Goal: Task Accomplishment & Management: Manage account settings

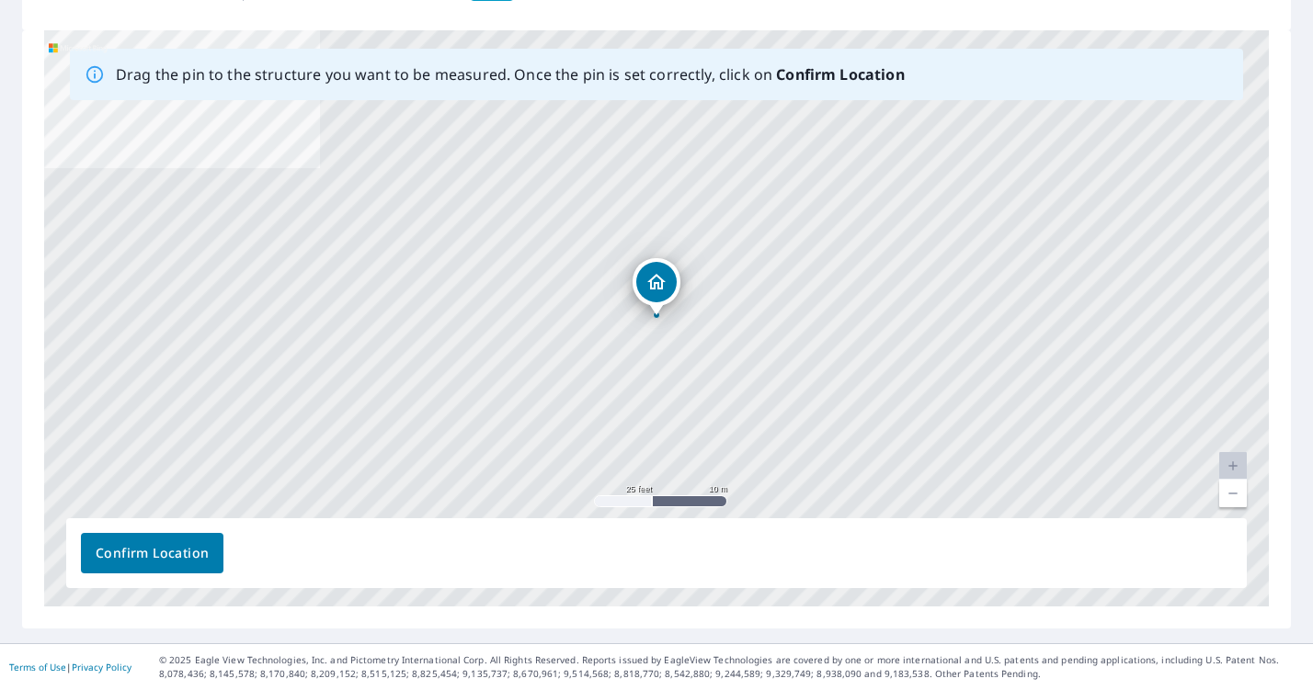
scroll to position [260, 0]
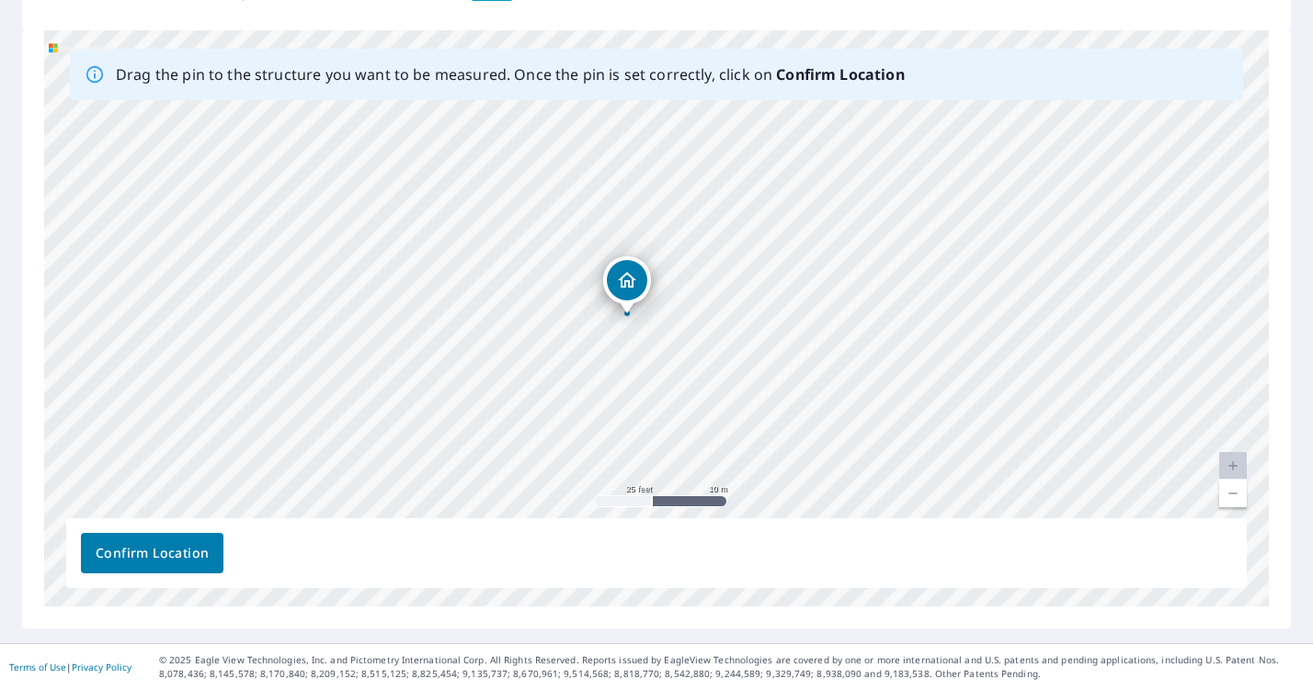
click at [183, 553] on span "Confirm Location" at bounding box center [152, 553] width 113 height 23
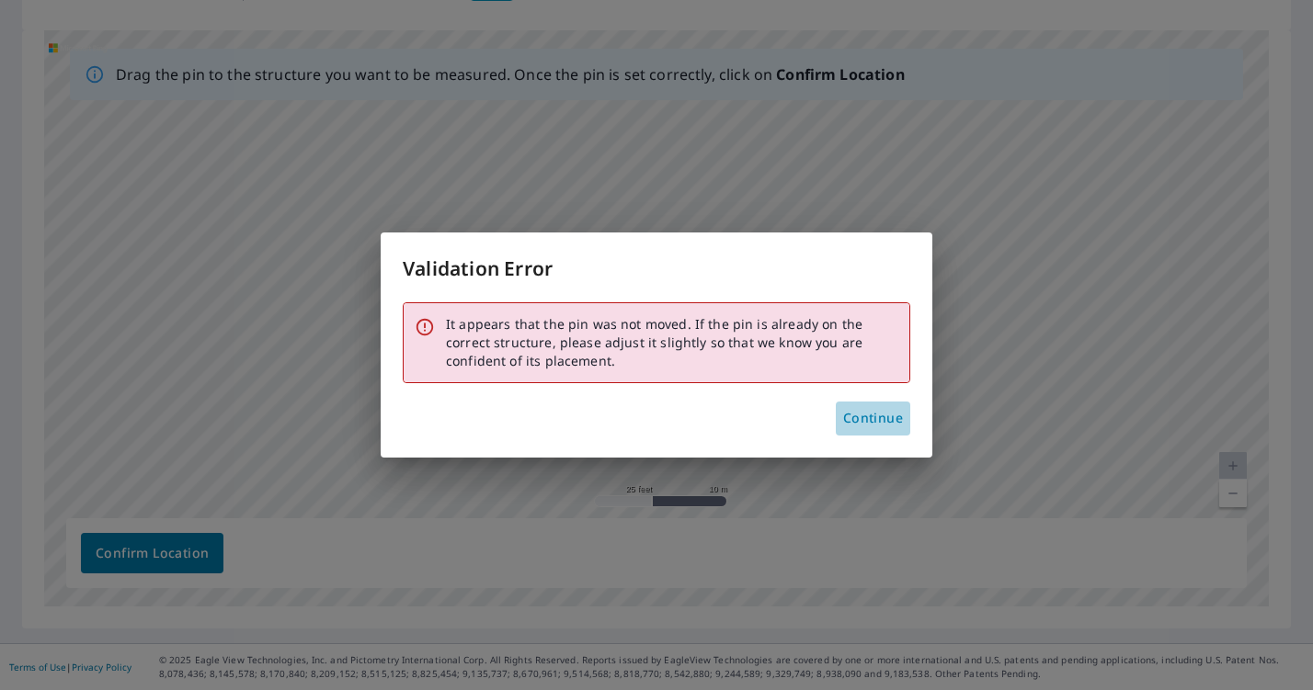
click at [875, 412] on span "Continue" at bounding box center [873, 418] width 60 height 23
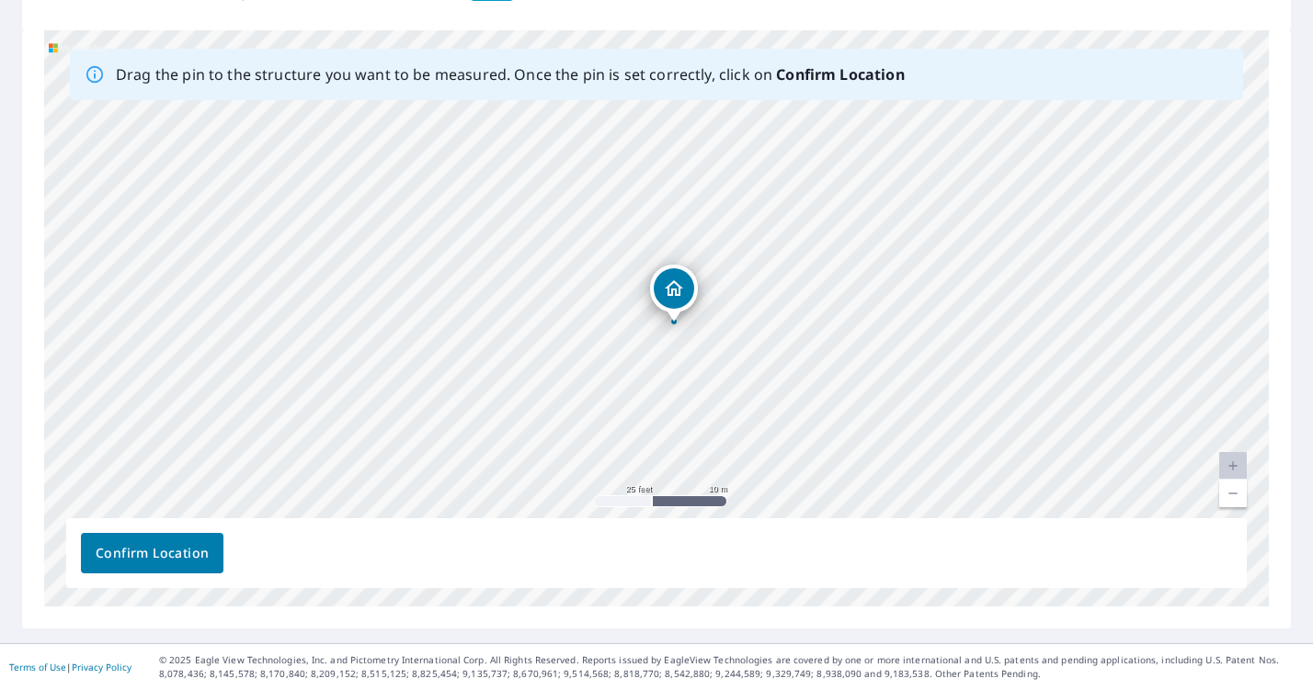
drag, startPoint x: 623, startPoint y: 312, endPoint x: 643, endPoint y: 318, distance: 20.3
click at [643, 318] on div "[STREET_ADDRESS]" at bounding box center [656, 318] width 1225 height 576
drag, startPoint x: 678, startPoint y: 307, endPoint x: 652, endPoint y: 301, distance: 27.4
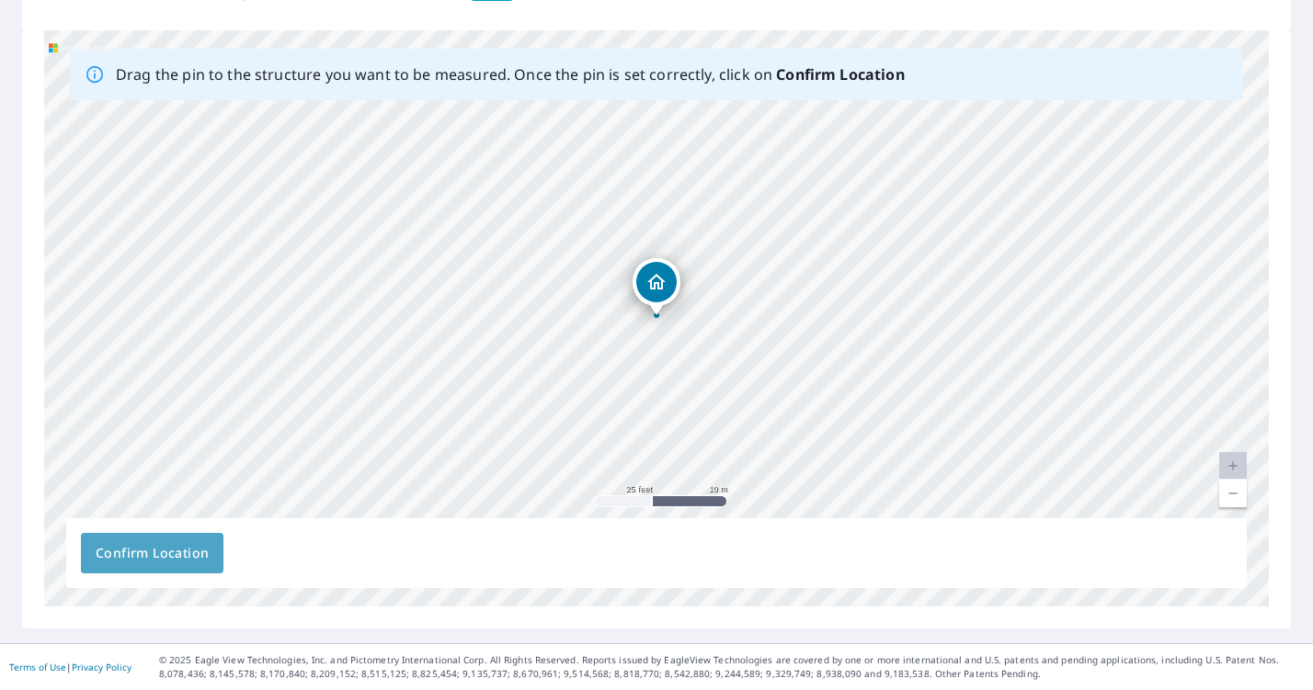
click at [117, 559] on span "Confirm Location" at bounding box center [152, 553] width 113 height 23
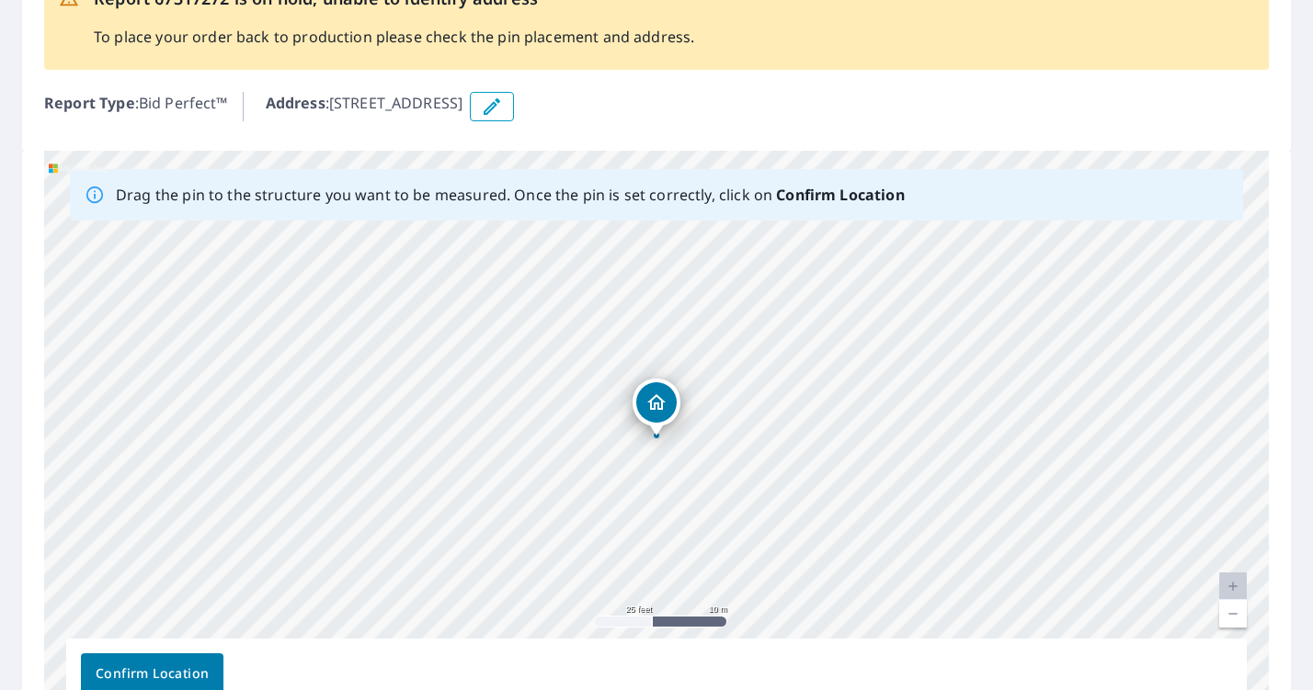
scroll to position [190, 0]
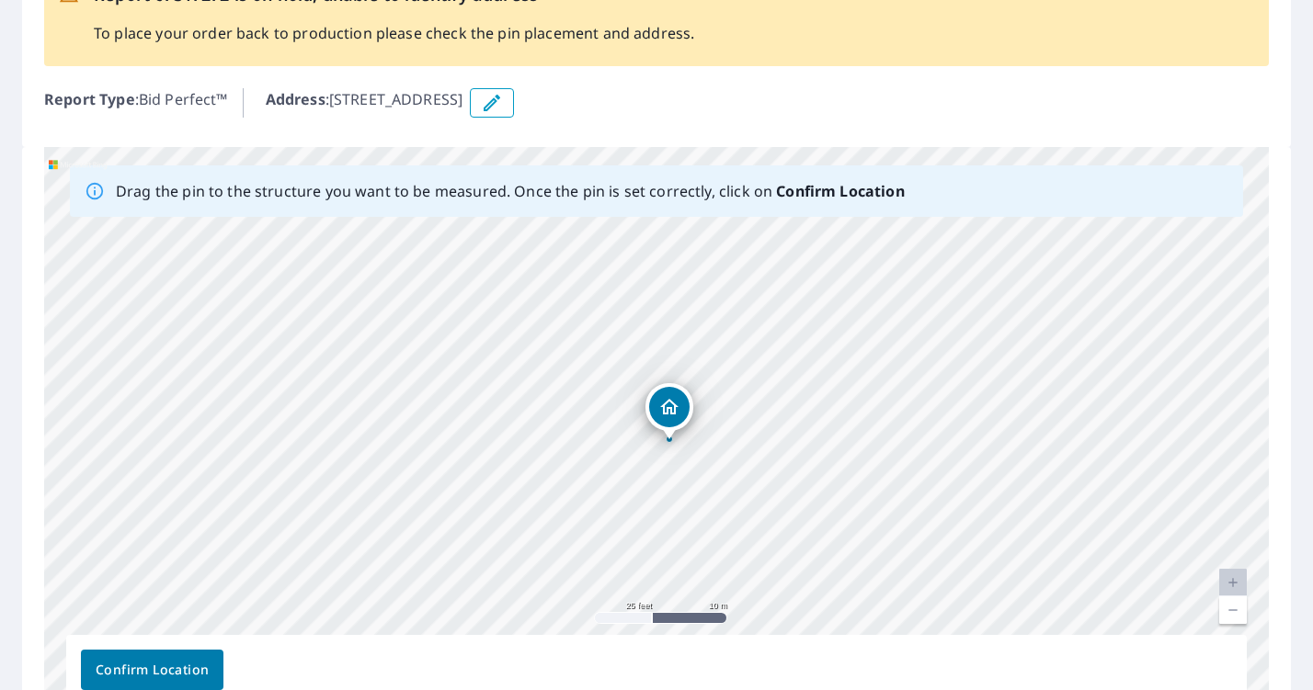
drag, startPoint x: 660, startPoint y: 404, endPoint x: 673, endPoint y: 411, distance: 14.8
click at [673, 411] on div "2880 N Mount Curve Ave Altadena, CA 91001" at bounding box center [656, 435] width 1225 height 576
click at [173, 678] on span "Confirm Location" at bounding box center [152, 670] width 113 height 23
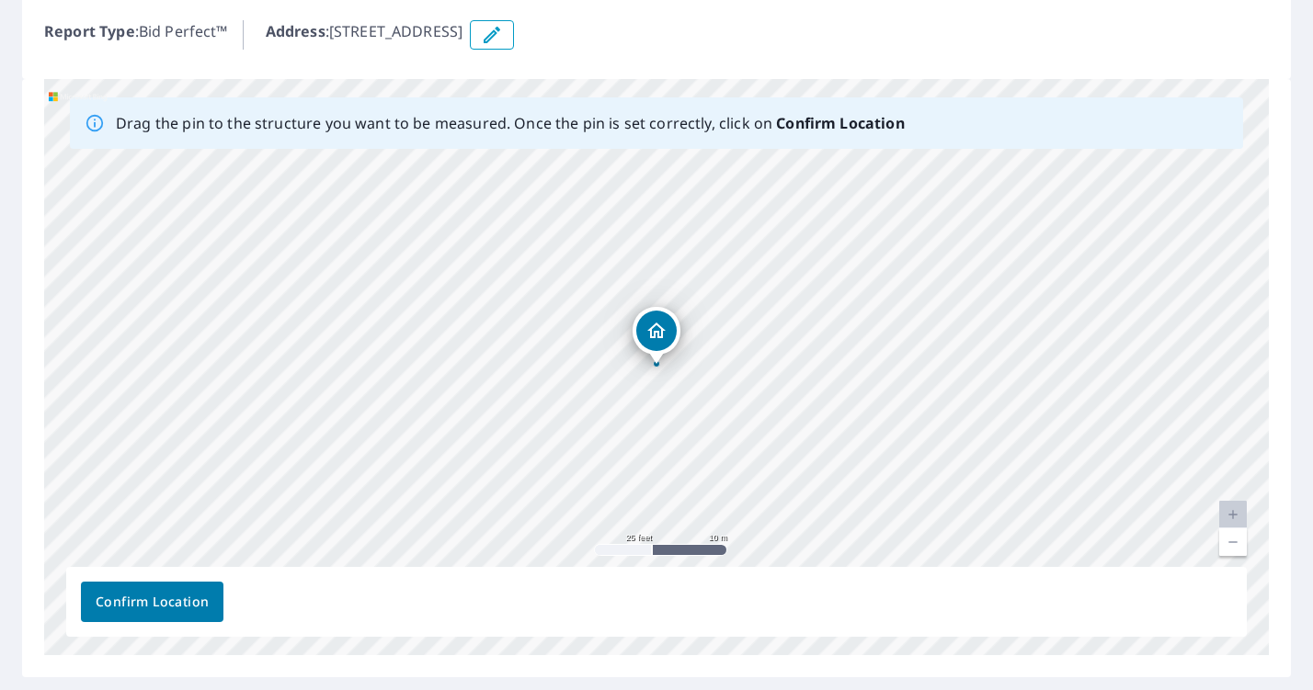
scroll to position [273, 0]
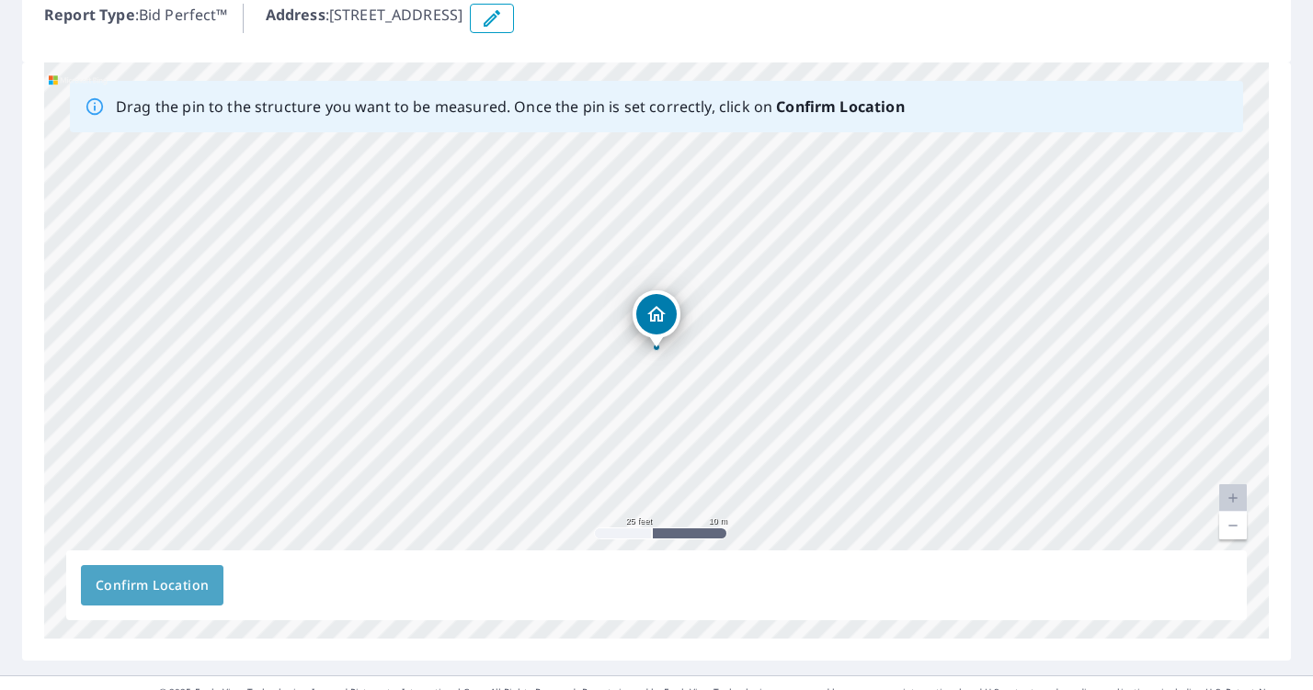
click at [195, 583] on span "Confirm Location" at bounding box center [152, 586] width 113 height 23
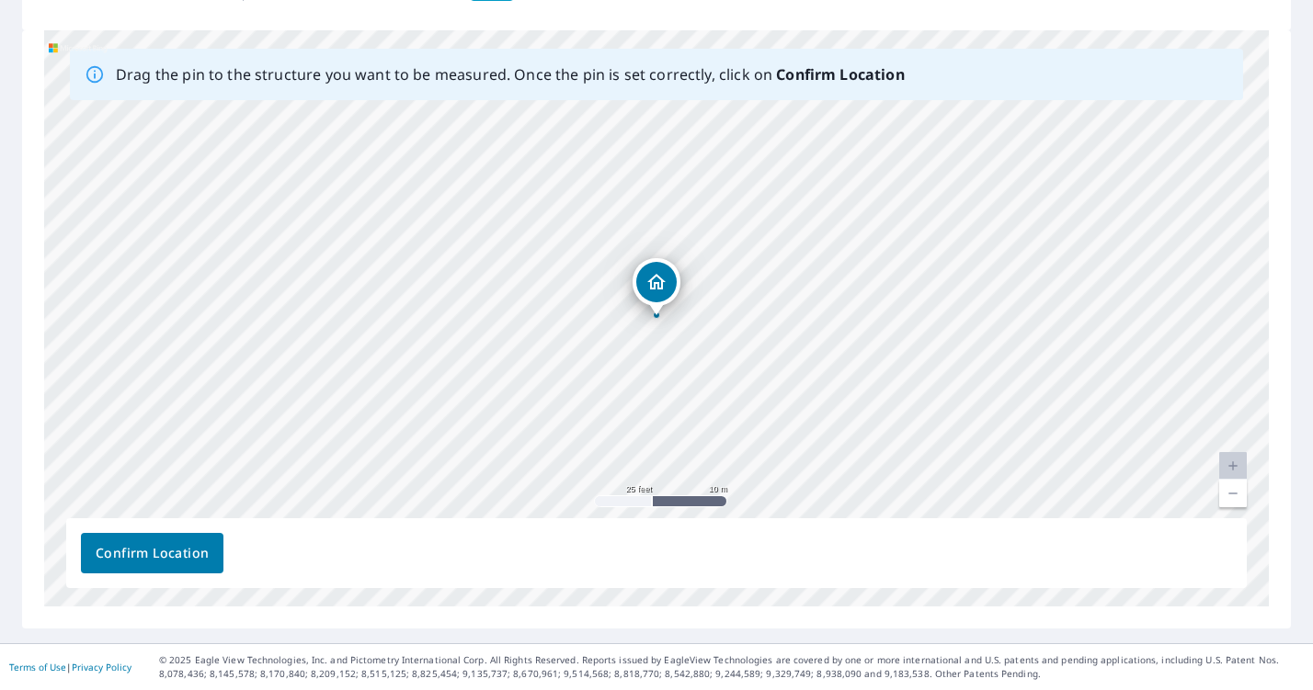
scroll to position [305, 0]
drag, startPoint x: 663, startPoint y: 292, endPoint x: 828, endPoint y: 304, distance: 165.9
click at [828, 304] on div "2880 N Mount Curve Ave Altadena, CA 91001" at bounding box center [656, 318] width 1225 height 576
click at [128, 561] on span "Confirm Location" at bounding box center [152, 553] width 113 height 23
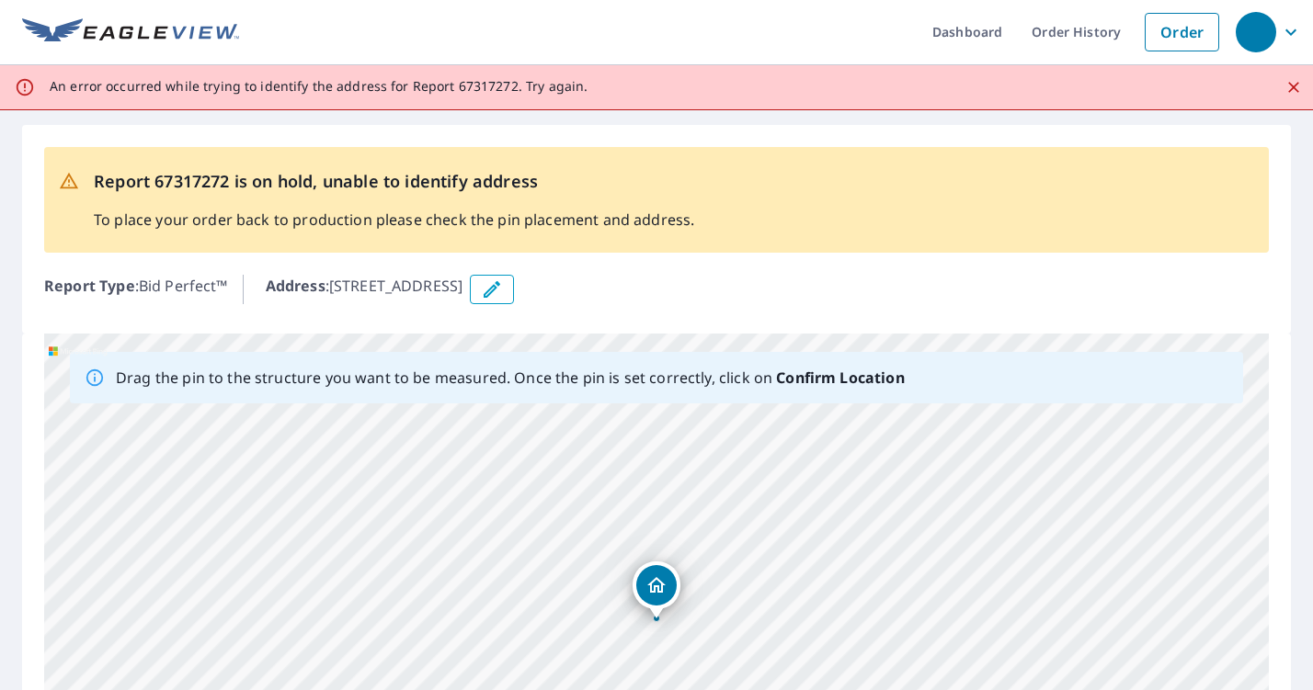
scroll to position [0, 0]
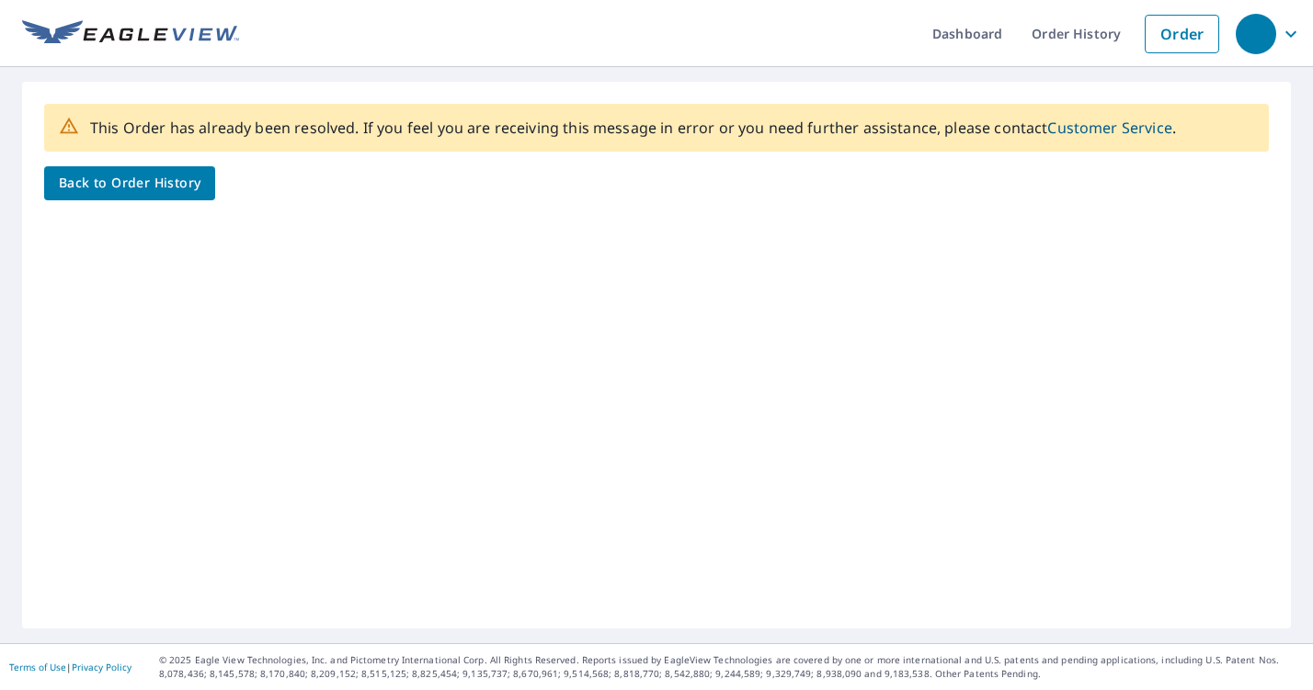
click at [190, 192] on span "Back to Order History" at bounding box center [130, 183] width 142 height 23
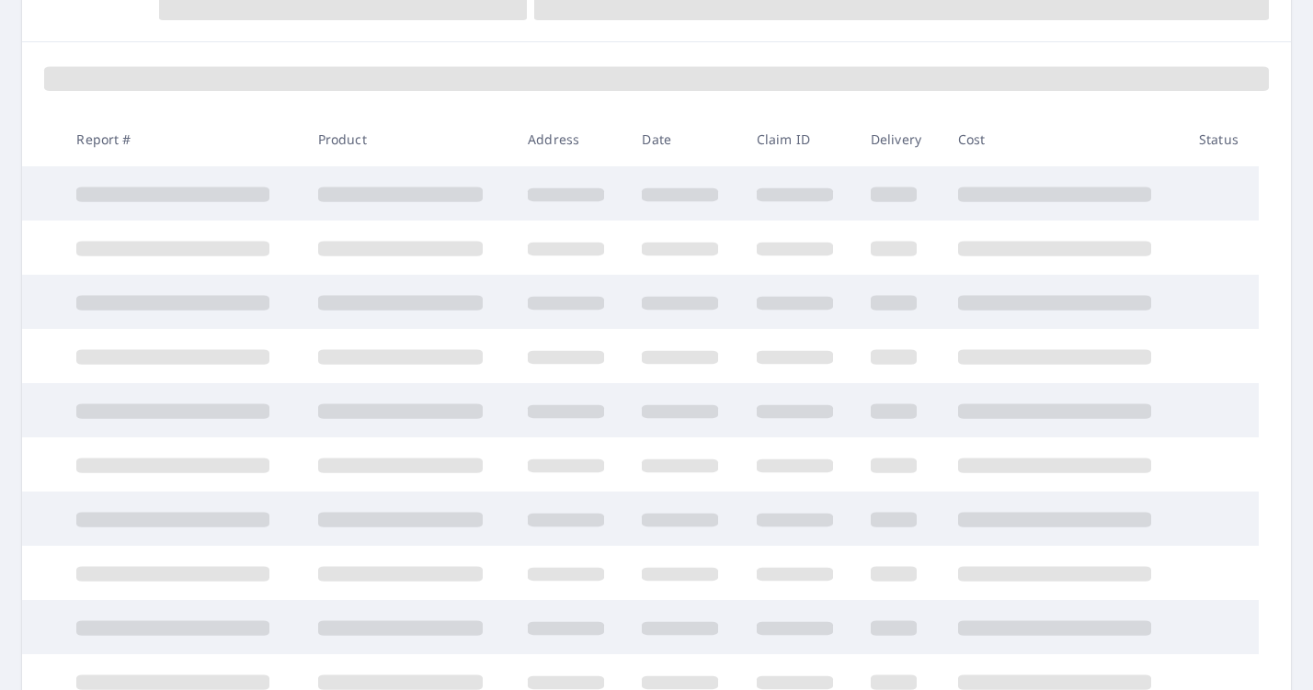
scroll to position [224, 0]
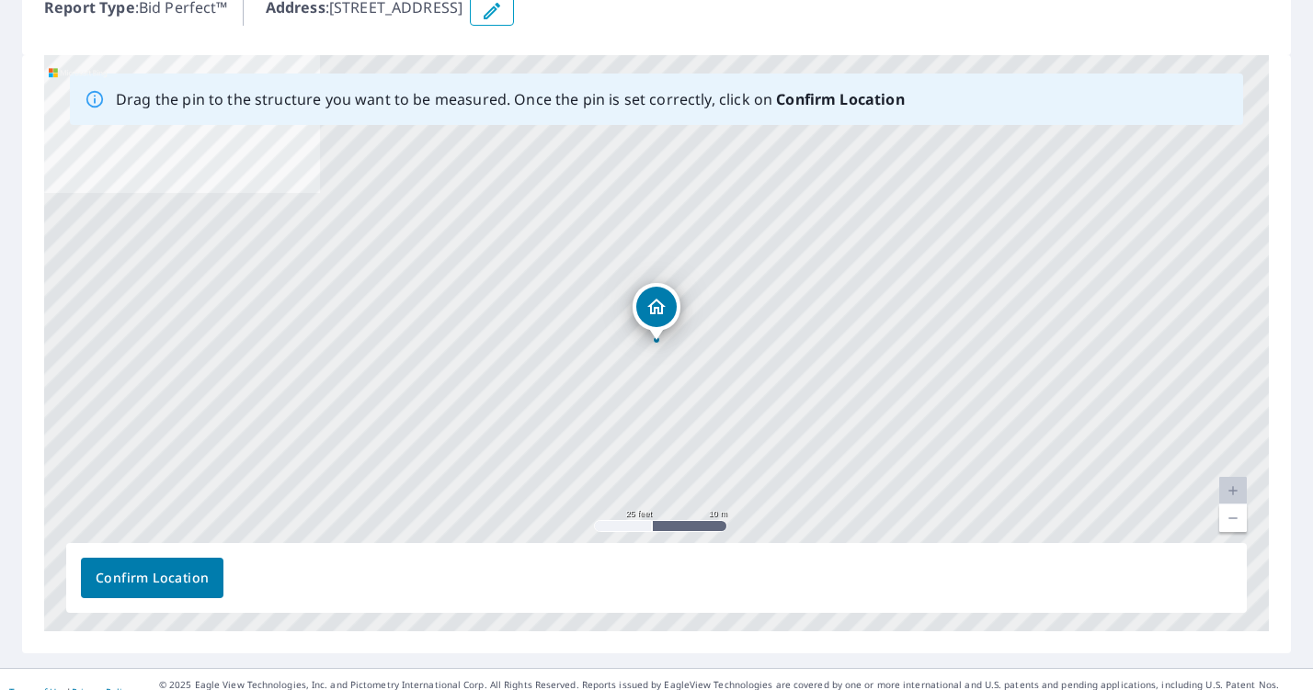
scroll to position [256, 0]
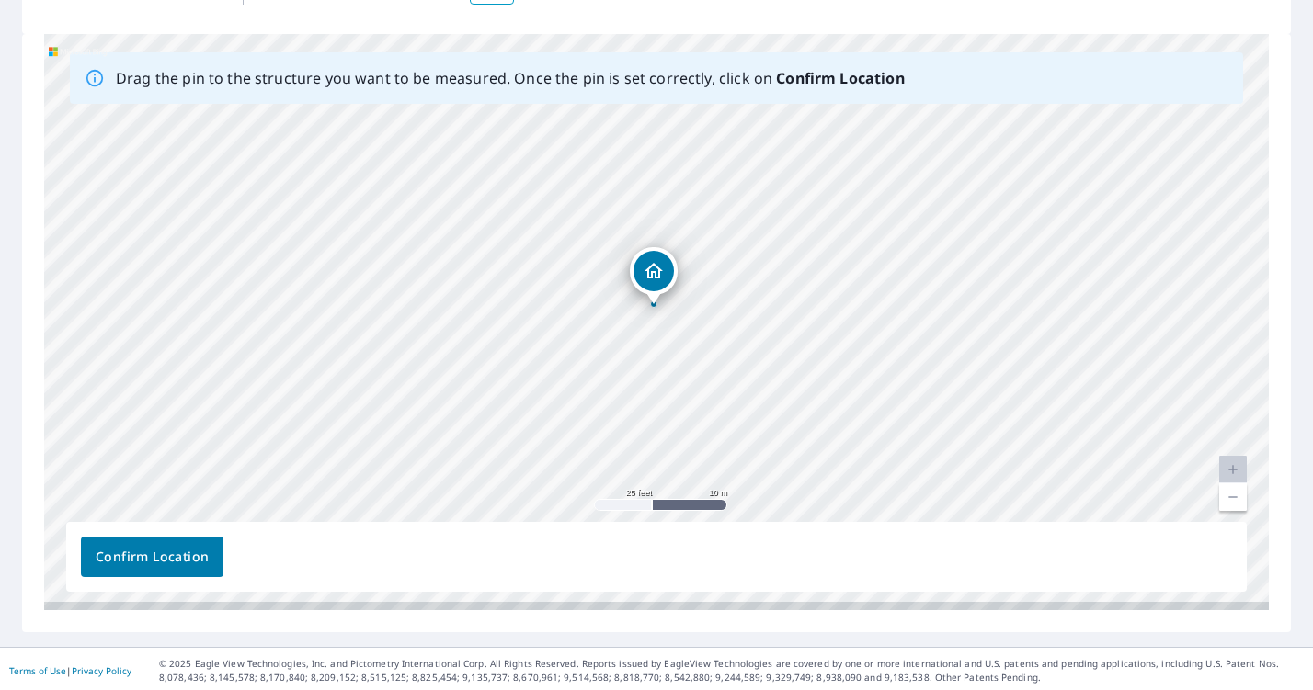
click at [643, 322] on div "415 W Loma Alta Dr Altadena, CA 91001" at bounding box center [656, 322] width 1225 height 576
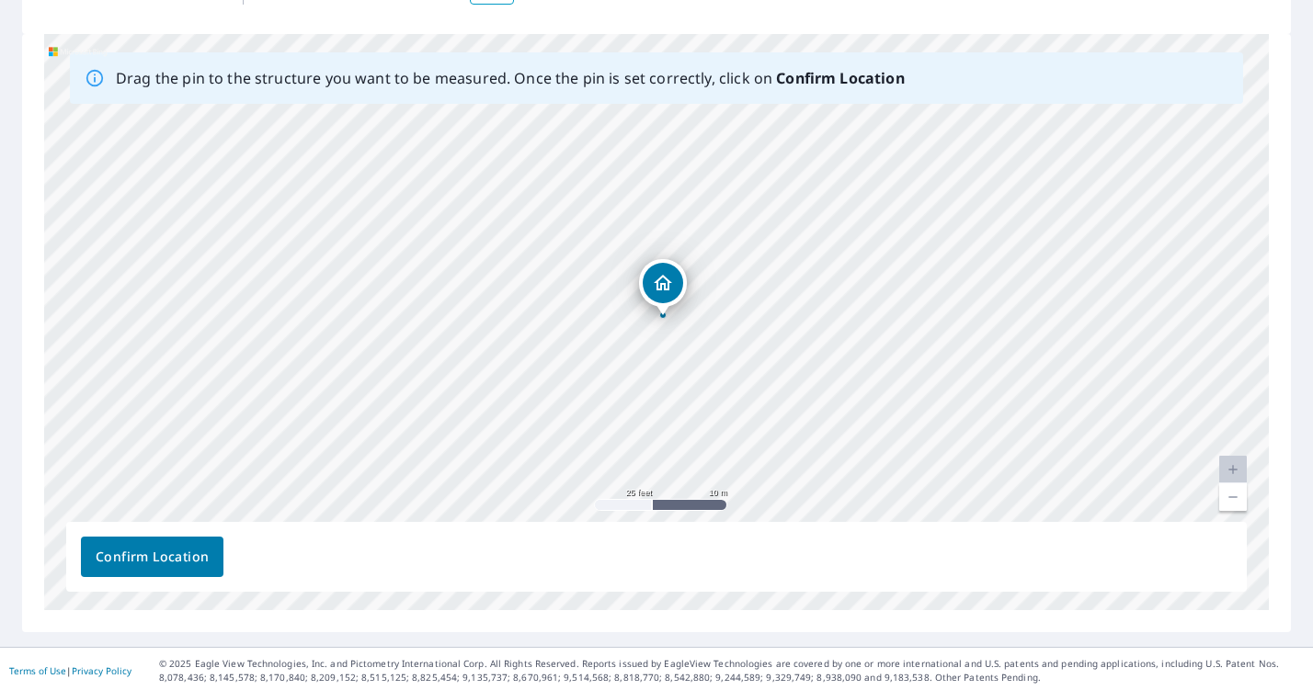
drag, startPoint x: 655, startPoint y: 282, endPoint x: 665, endPoint y: 293, distance: 14.4
click at [129, 567] on span "Confirm Location" at bounding box center [152, 557] width 113 height 23
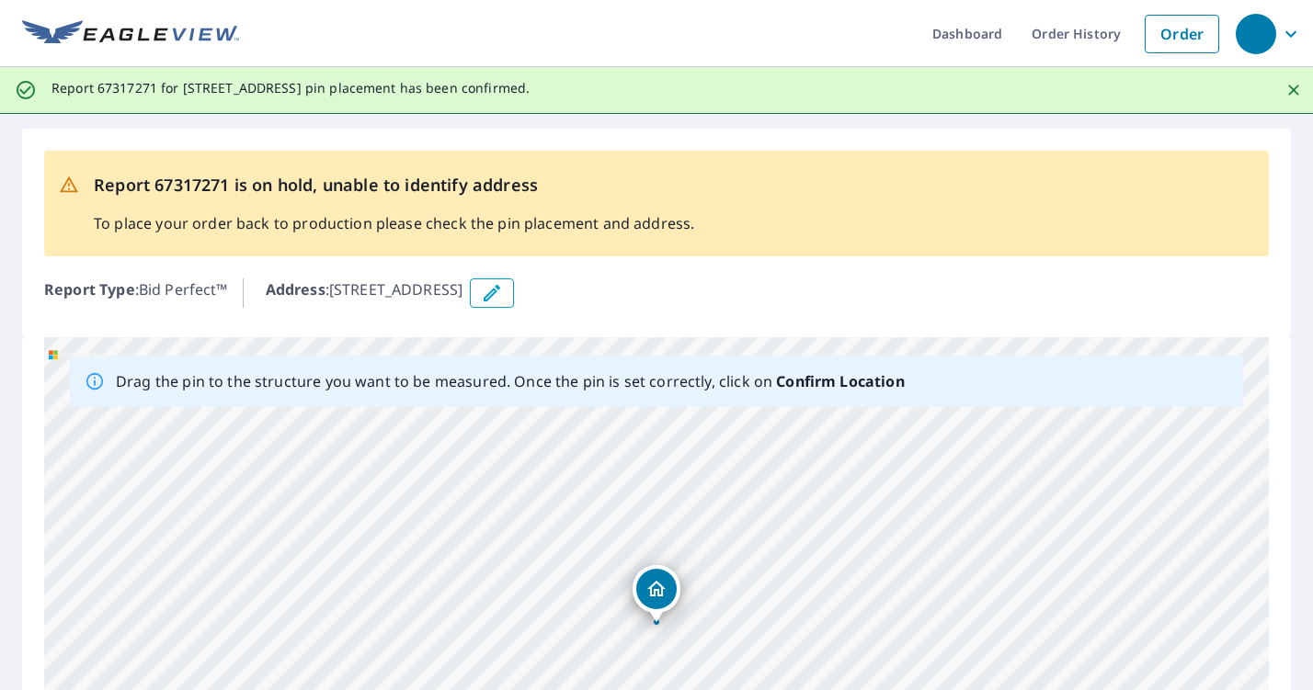
scroll to position [0, 0]
click at [145, 27] on img at bounding box center [130, 34] width 217 height 28
click at [973, 35] on link "Dashboard" at bounding box center [966, 33] width 99 height 67
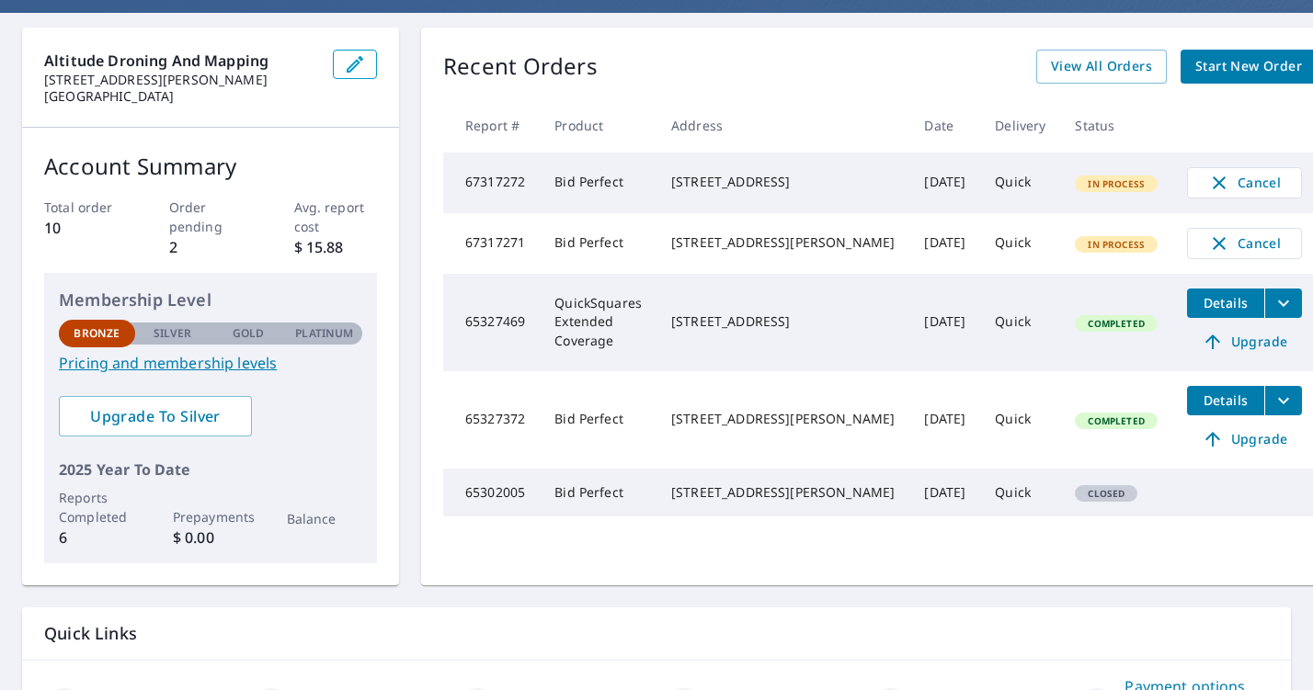
scroll to position [156, 0]
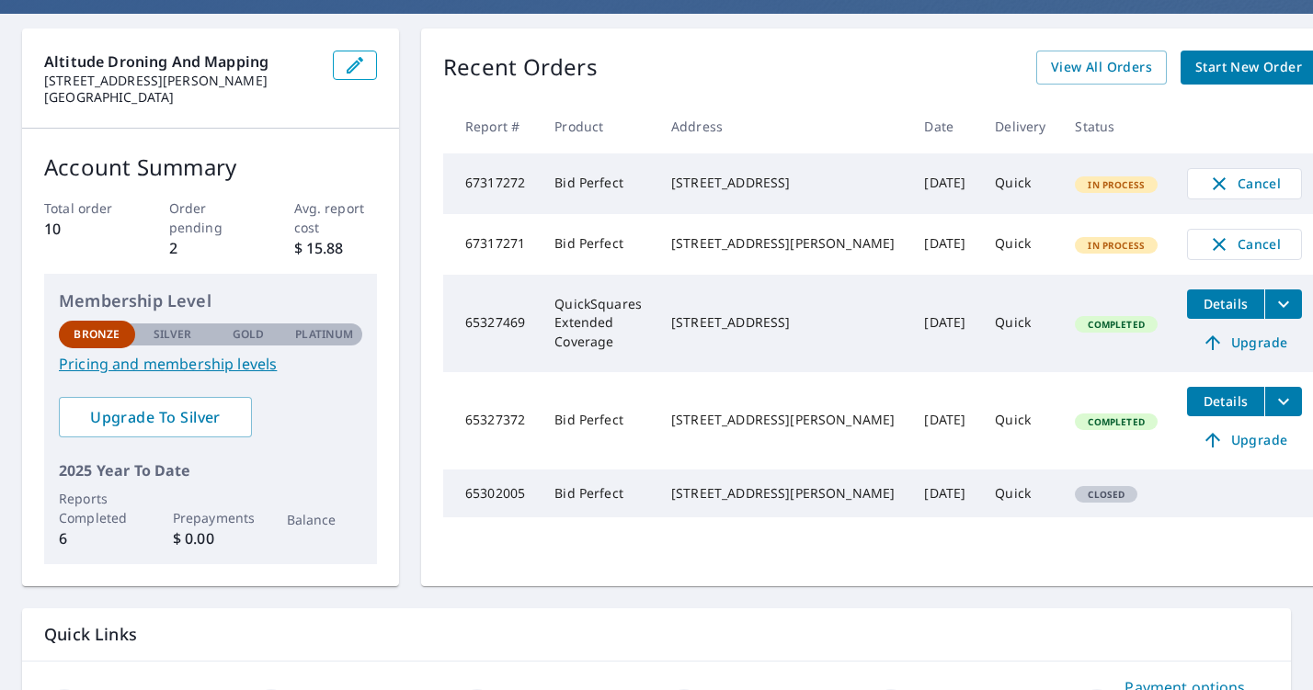
click at [770, 192] on div "[STREET_ADDRESS]" at bounding box center [782, 183] width 223 height 18
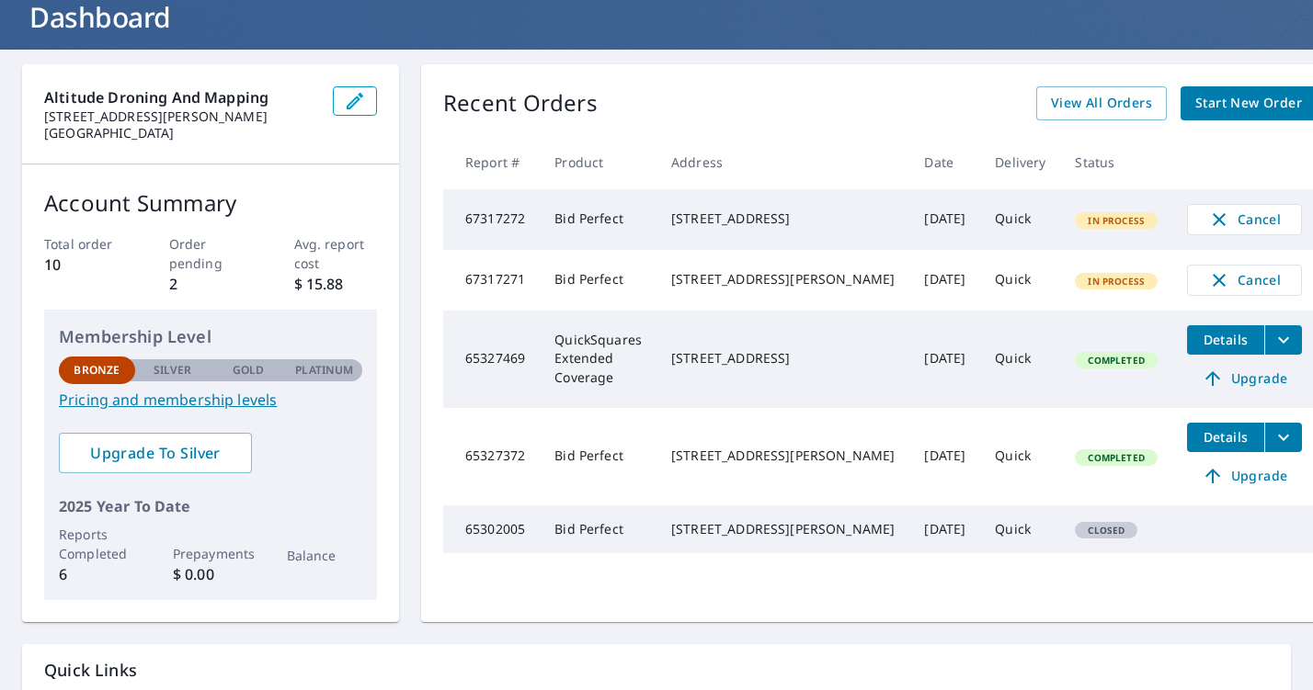
scroll to position [82, 0]
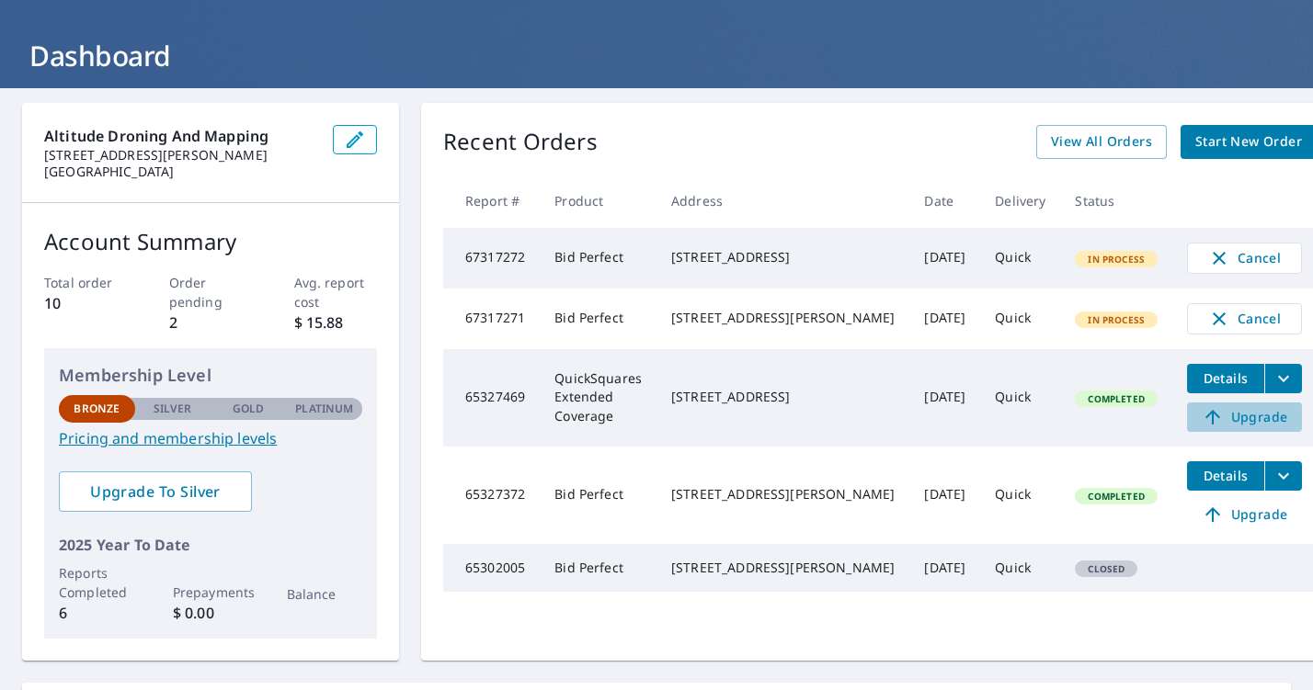
click at [1203, 428] on span "Upgrade" at bounding box center [1244, 417] width 93 height 22
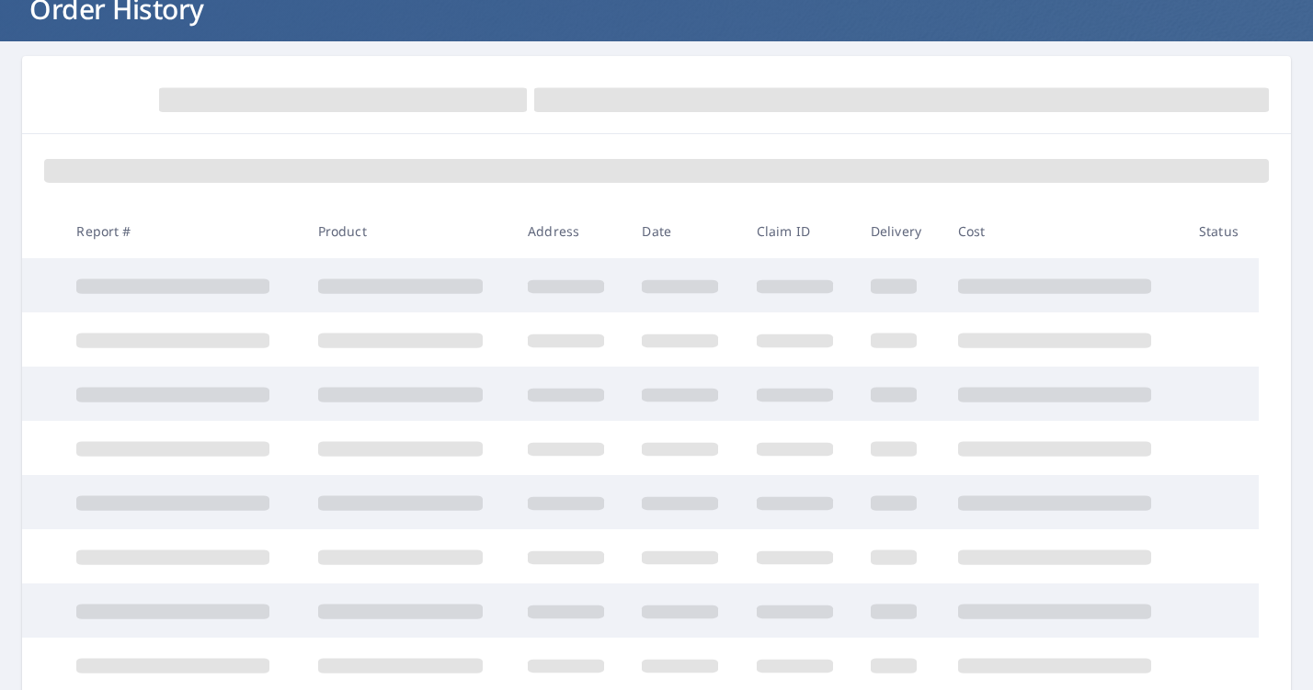
scroll to position [181, 0]
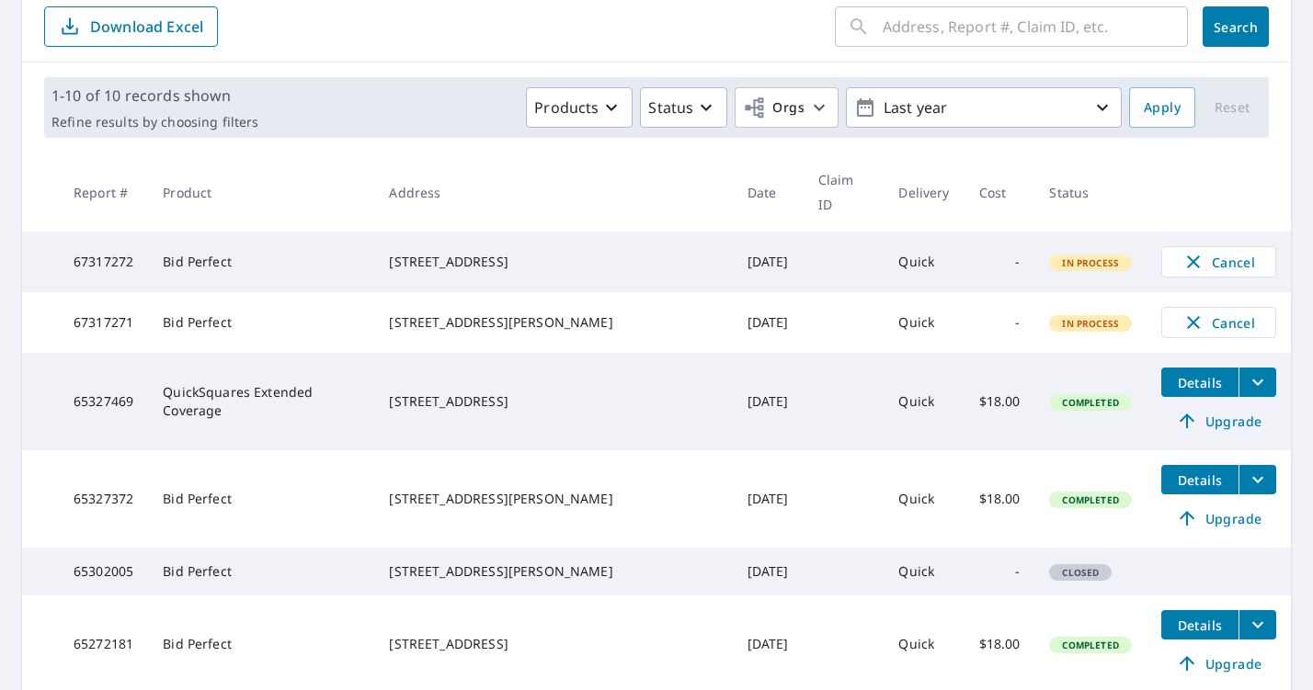
scroll to position [211, 0]
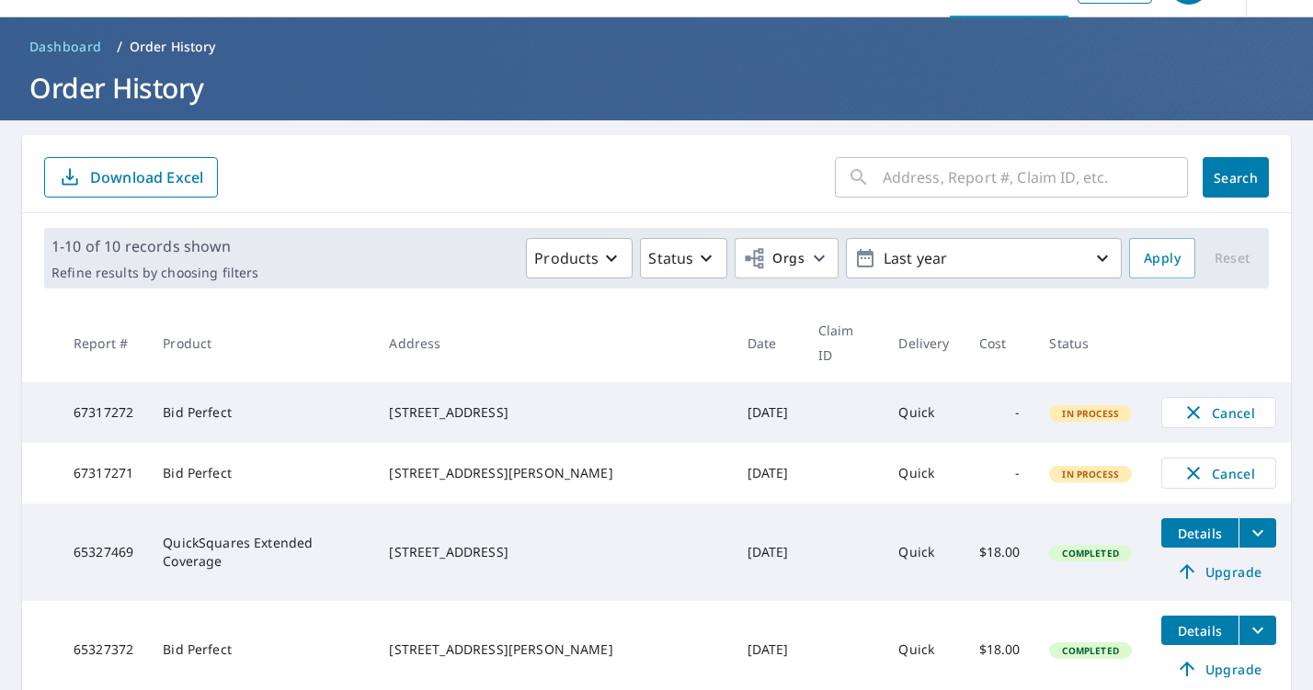
scroll to position [39, 0]
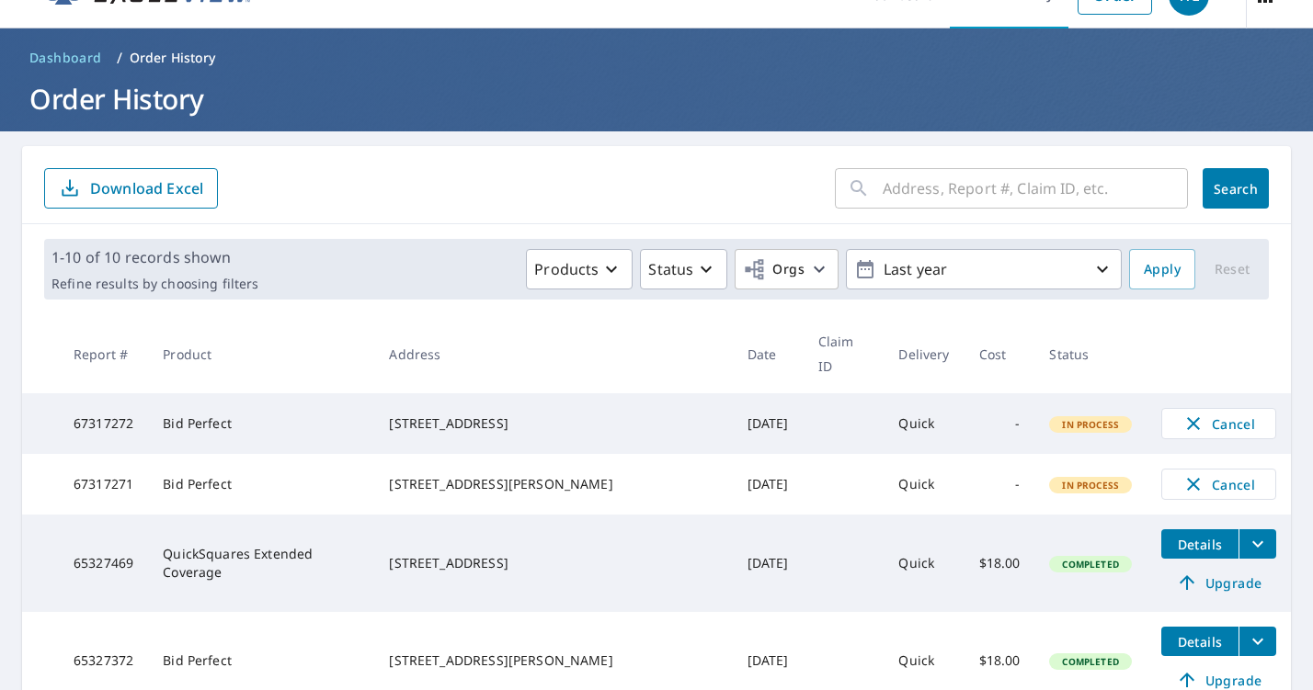
click at [308, 217] on div "​ Search Download Excel" at bounding box center [656, 185] width 1269 height 78
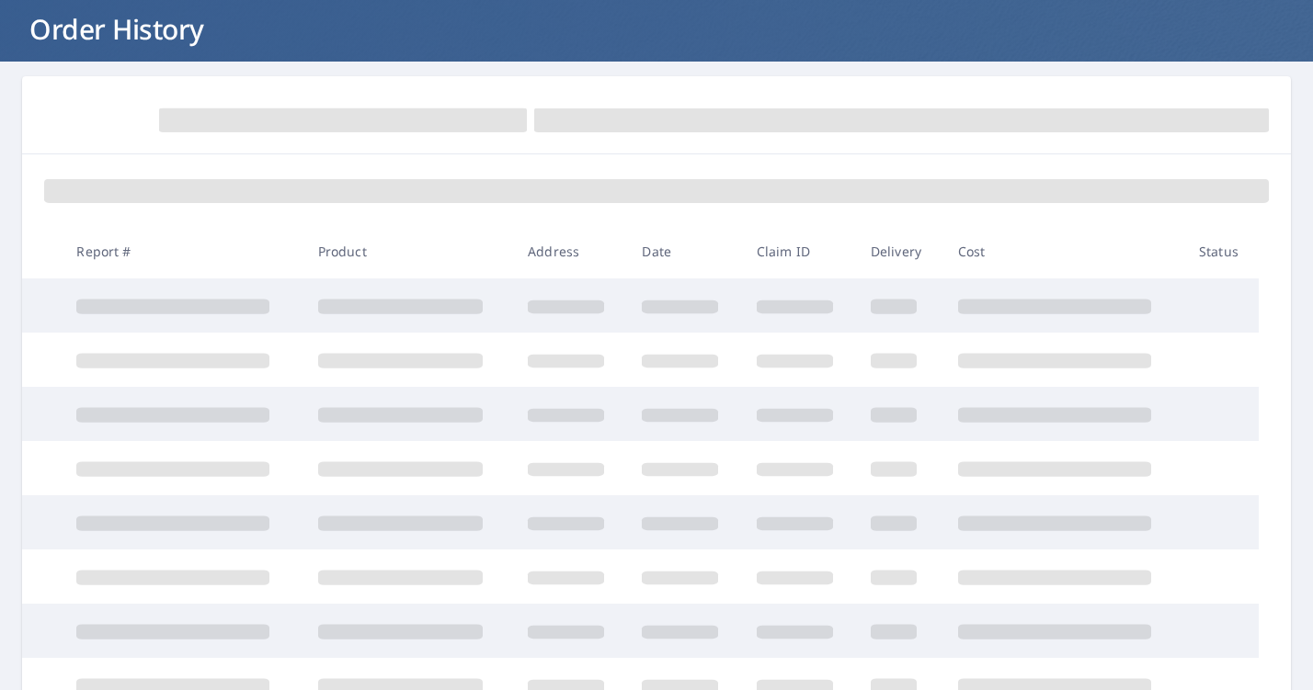
scroll to position [147, 0]
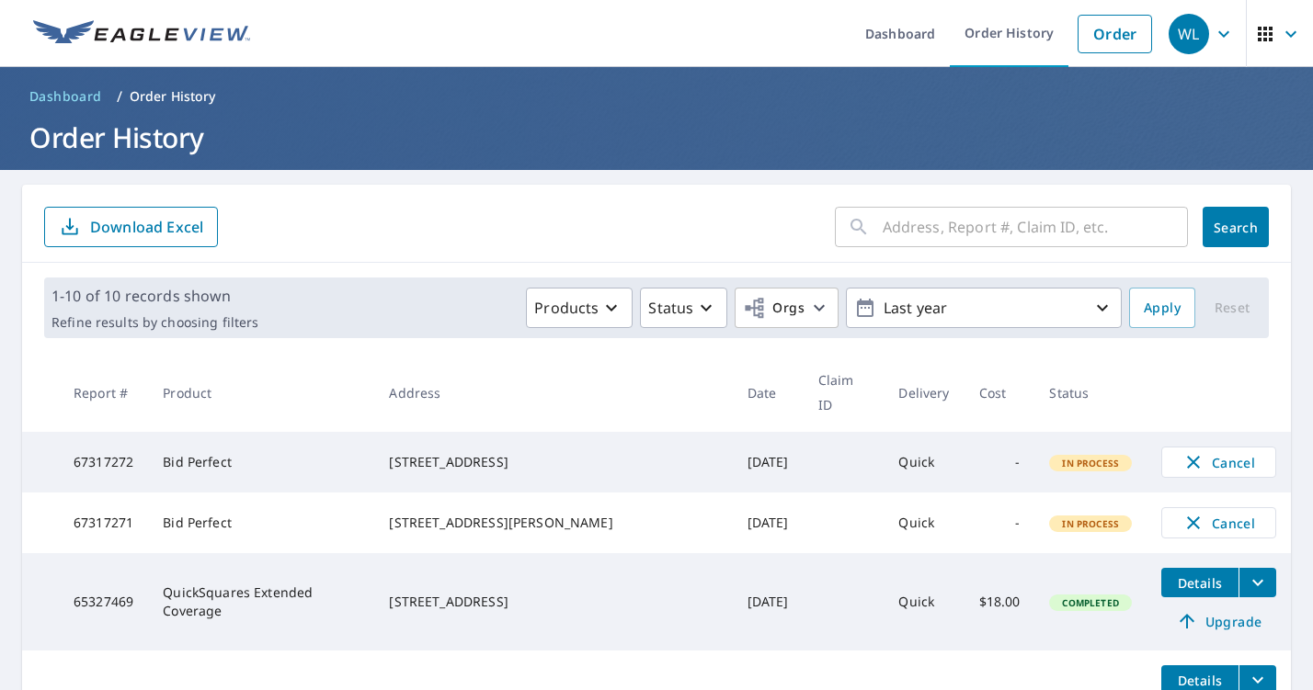
click at [849, 2] on ul "Dashboard Order History Order" at bounding box center [711, 33] width 900 height 67
